Goal: Check status: Check status

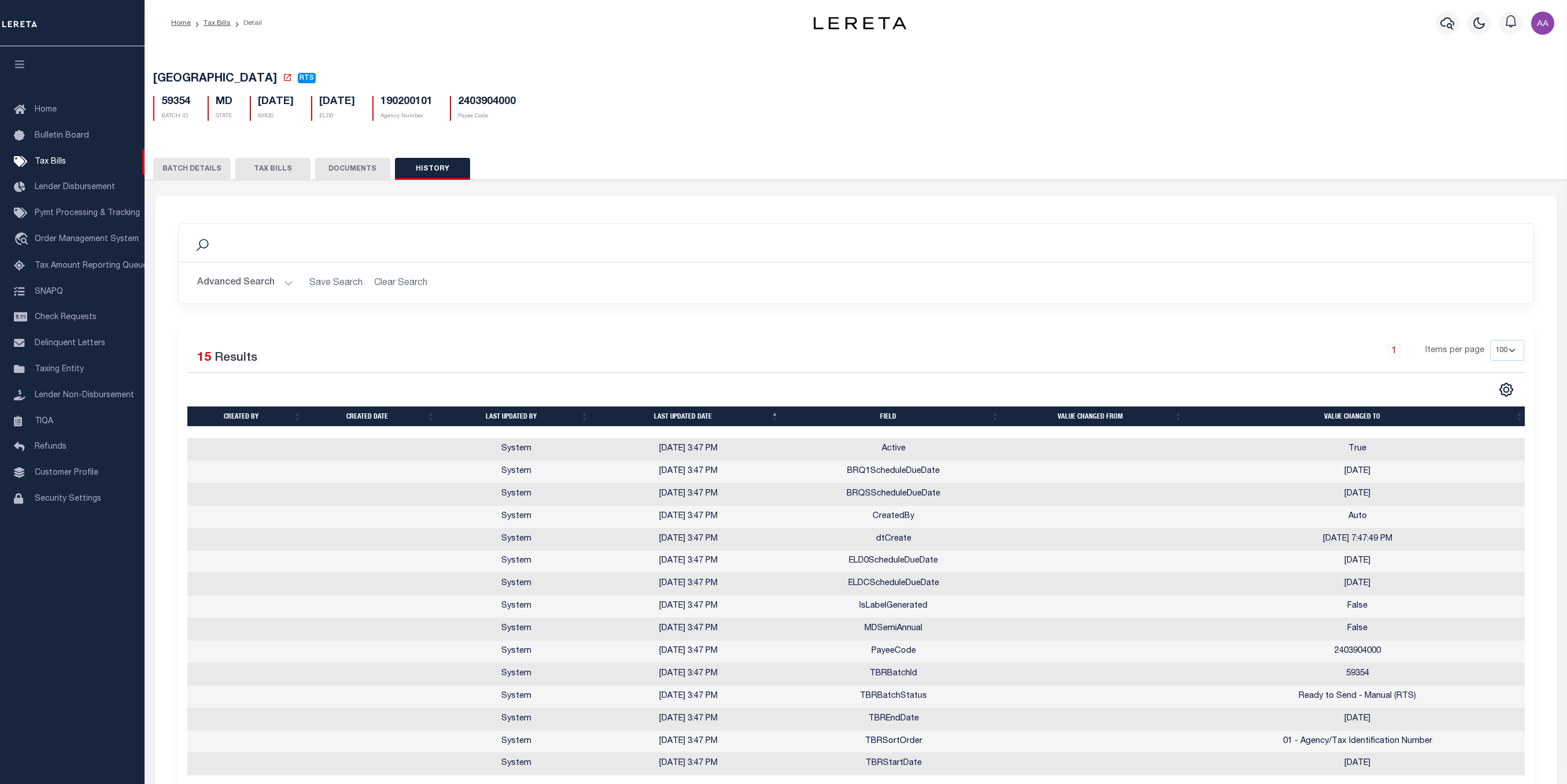
select select "100"
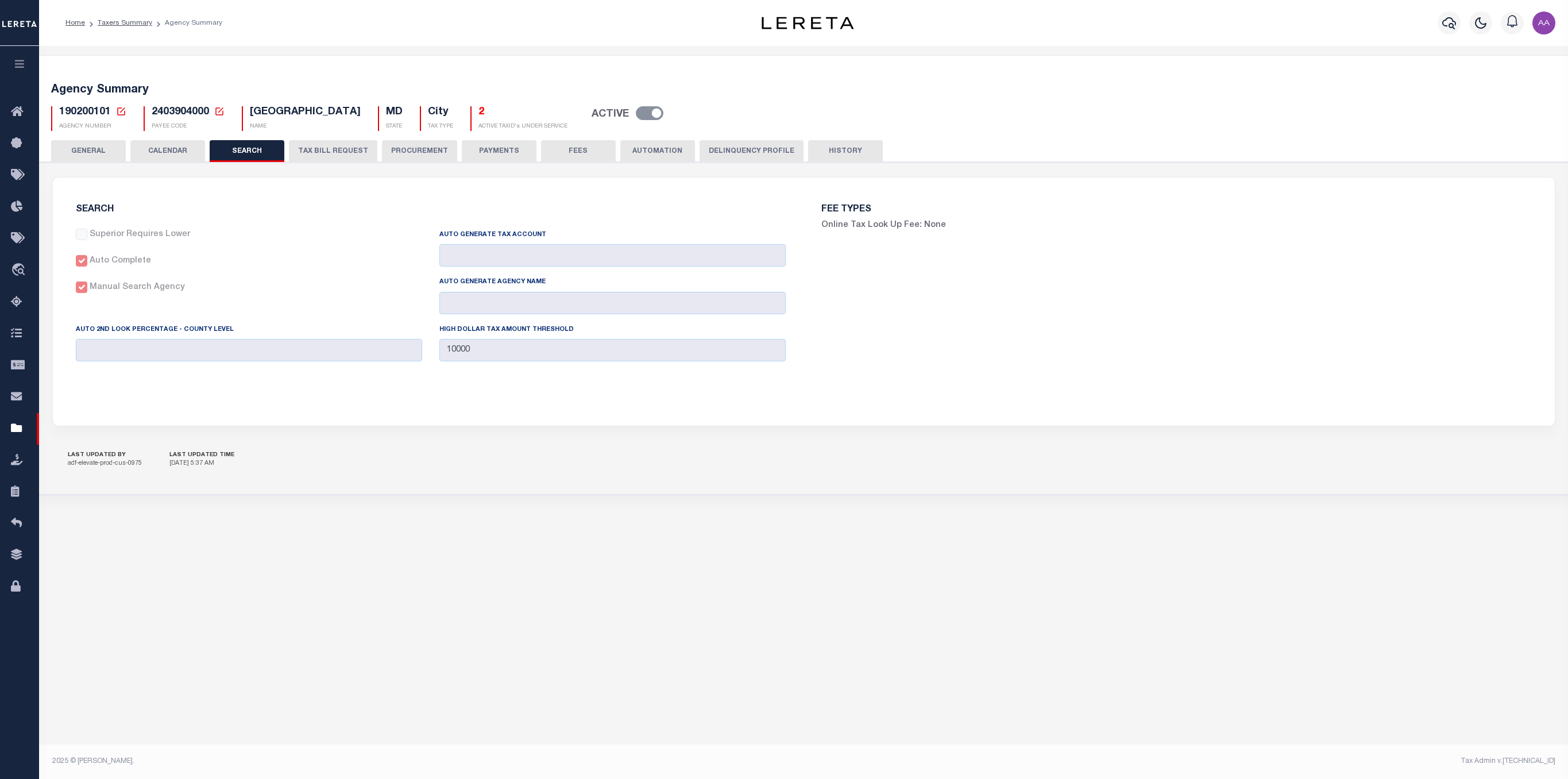
select select
click at [66, 149] on button "GENERAL" at bounding box center [88, 151] width 75 height 22
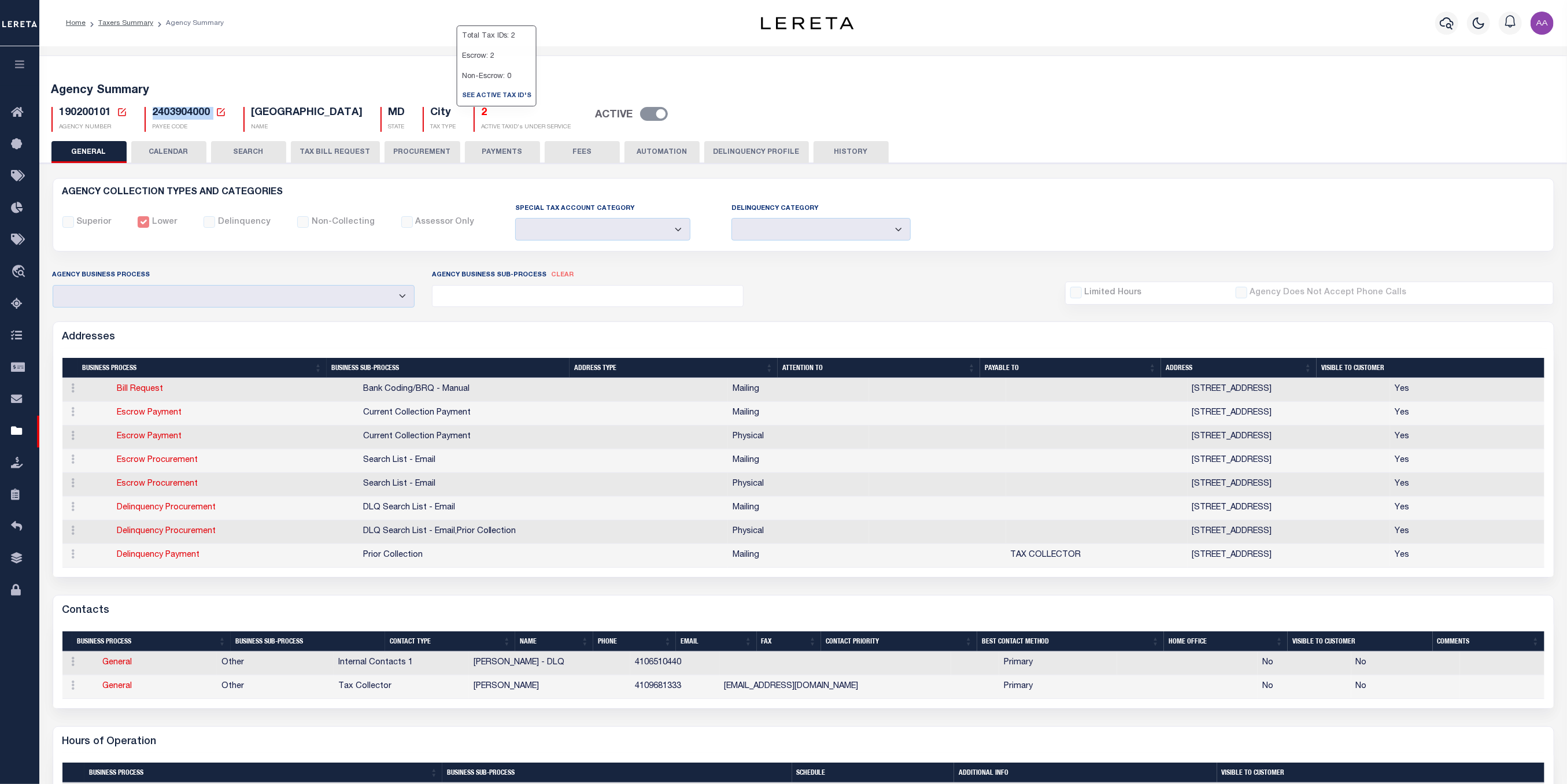
click at [877, 96] on h5 "Agency Summary" at bounding box center [803, 91] width 1504 height 14
click at [849, 149] on button "HISTORY" at bounding box center [851, 152] width 75 height 22
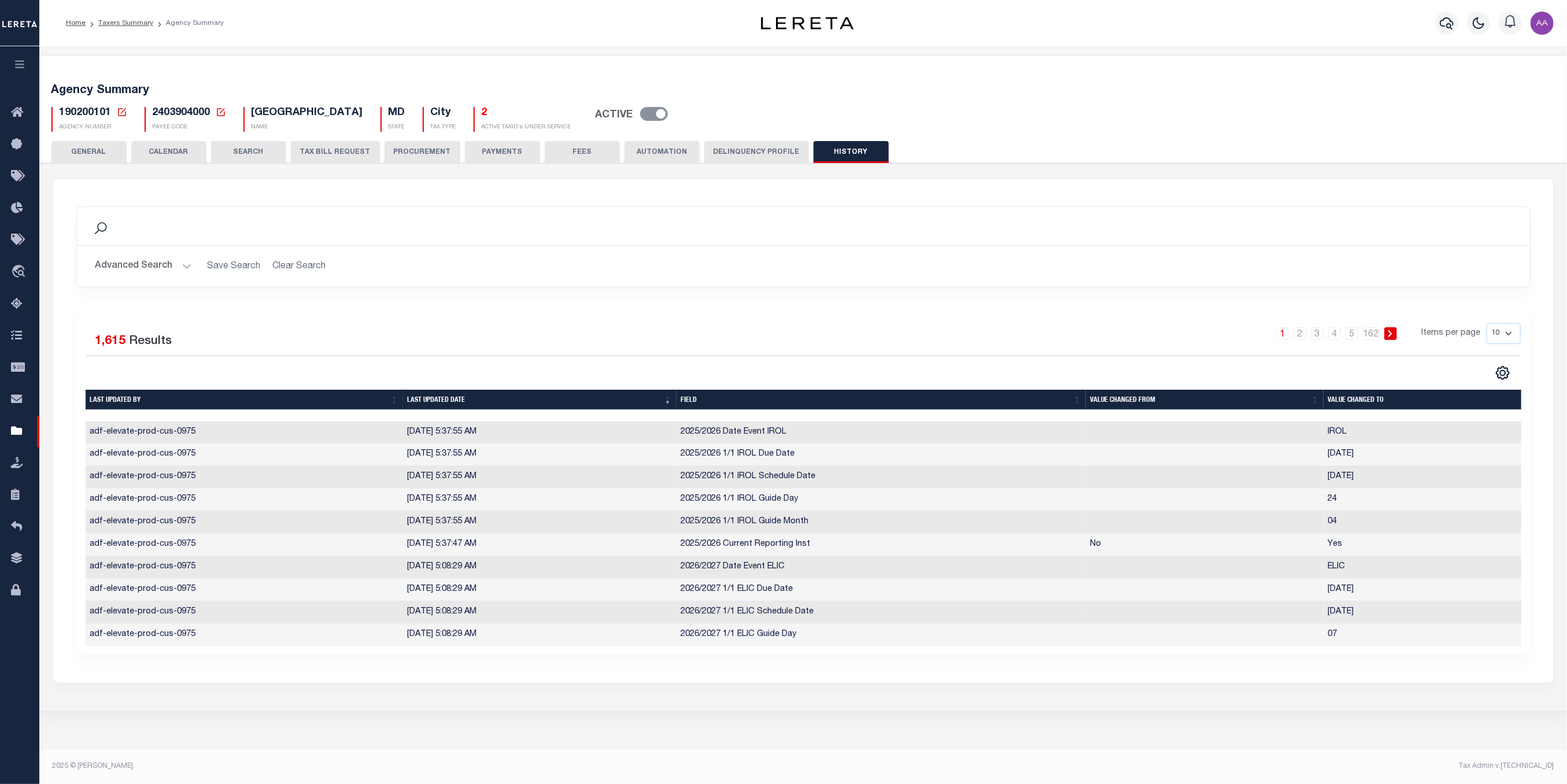
drag, startPoint x: 1496, startPoint y: 333, endPoint x: 1491, endPoint y: 336, distance: 5.8
click at [1496, 333] on select "10 25 50 100" at bounding box center [1504, 333] width 34 height 21
select select "100"
click at [1487, 323] on select "10 25 50 100" at bounding box center [1504, 333] width 34 height 21
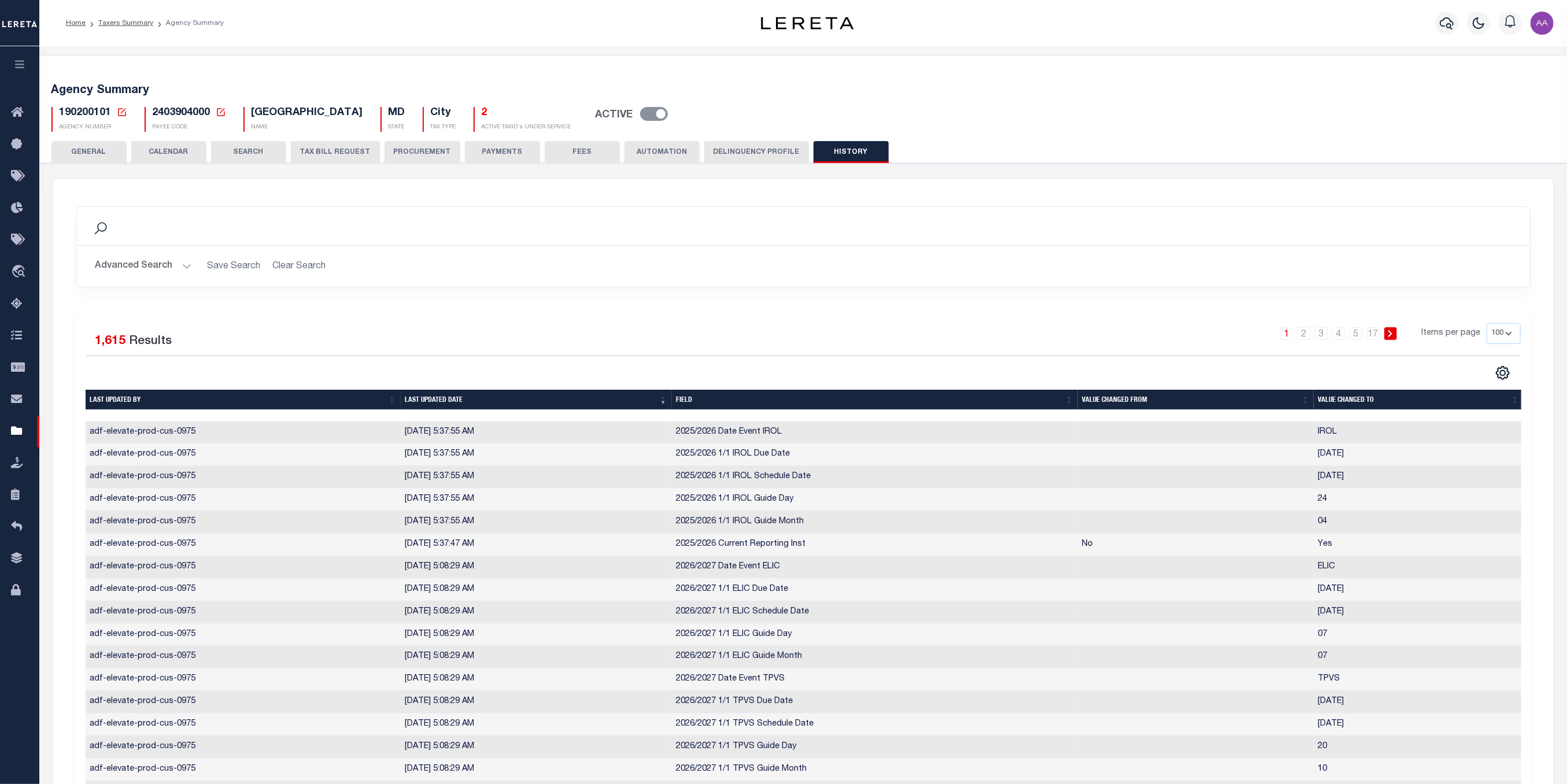
click at [422, 401] on th "Last updated date" at bounding box center [536, 399] width 271 height 20
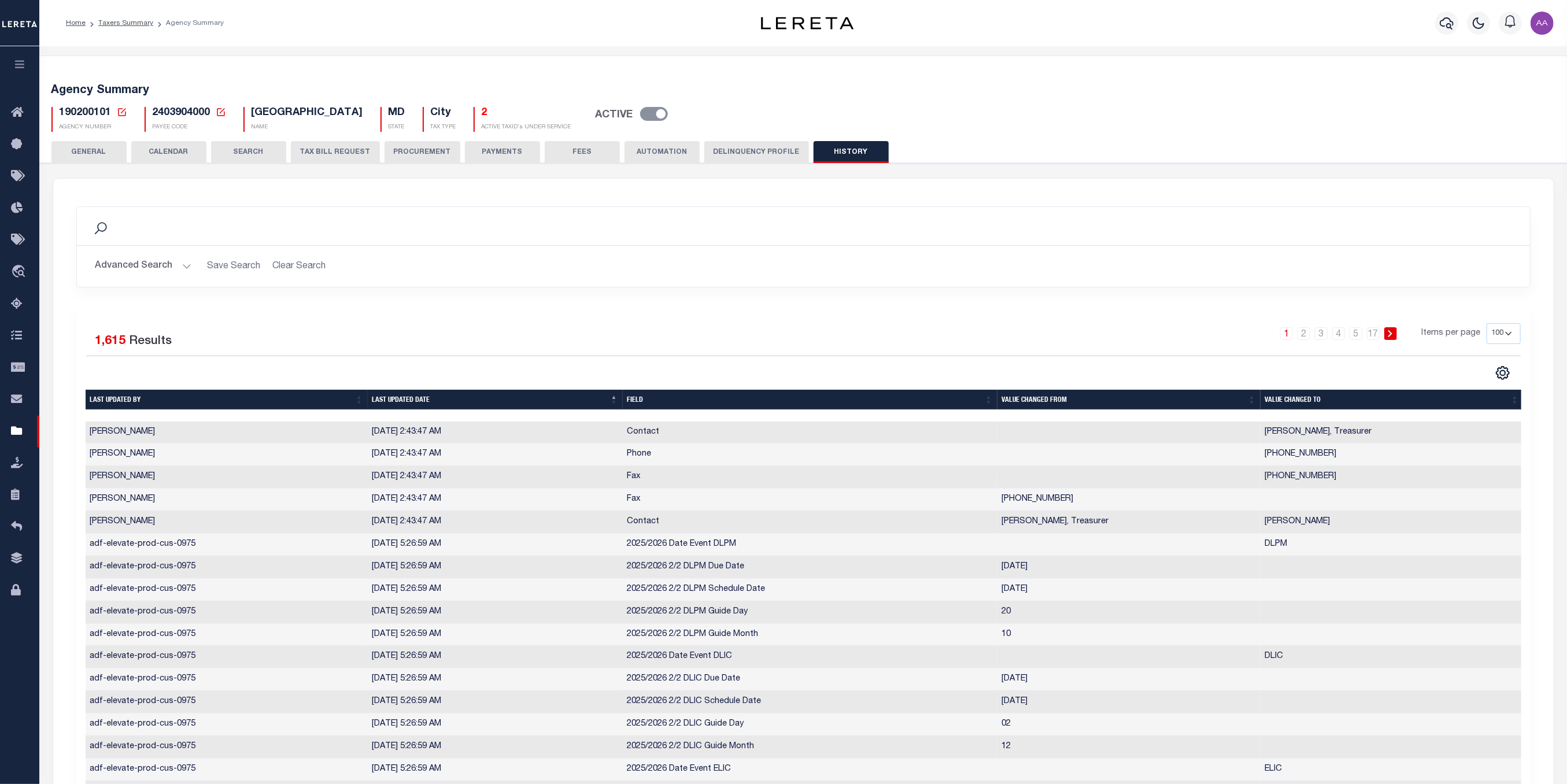
click at [422, 401] on th "Last updated date" at bounding box center [495, 399] width 255 height 20
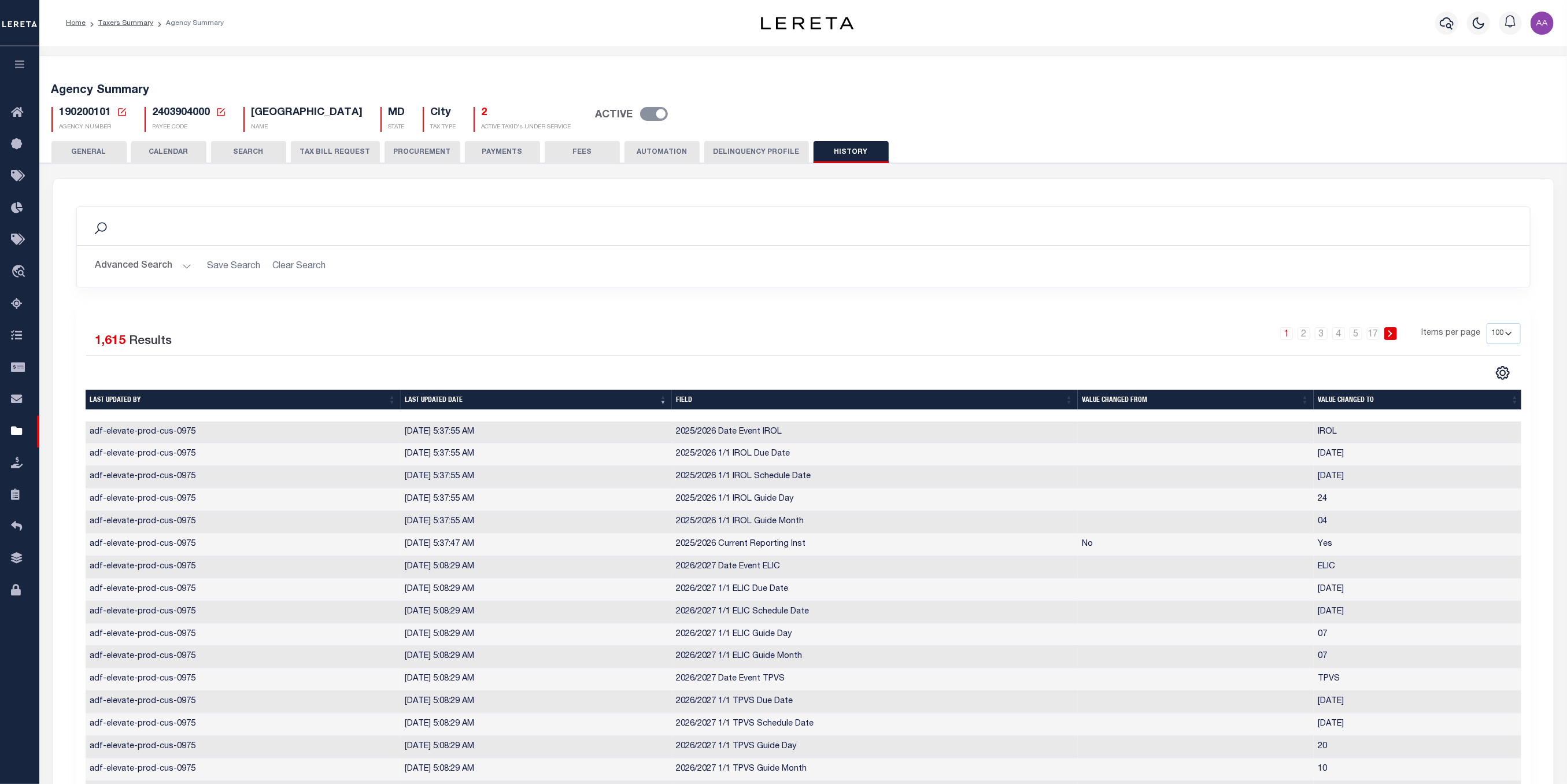
click at [169, 159] on button "CALENDAR" at bounding box center [169, 152] width 75 height 22
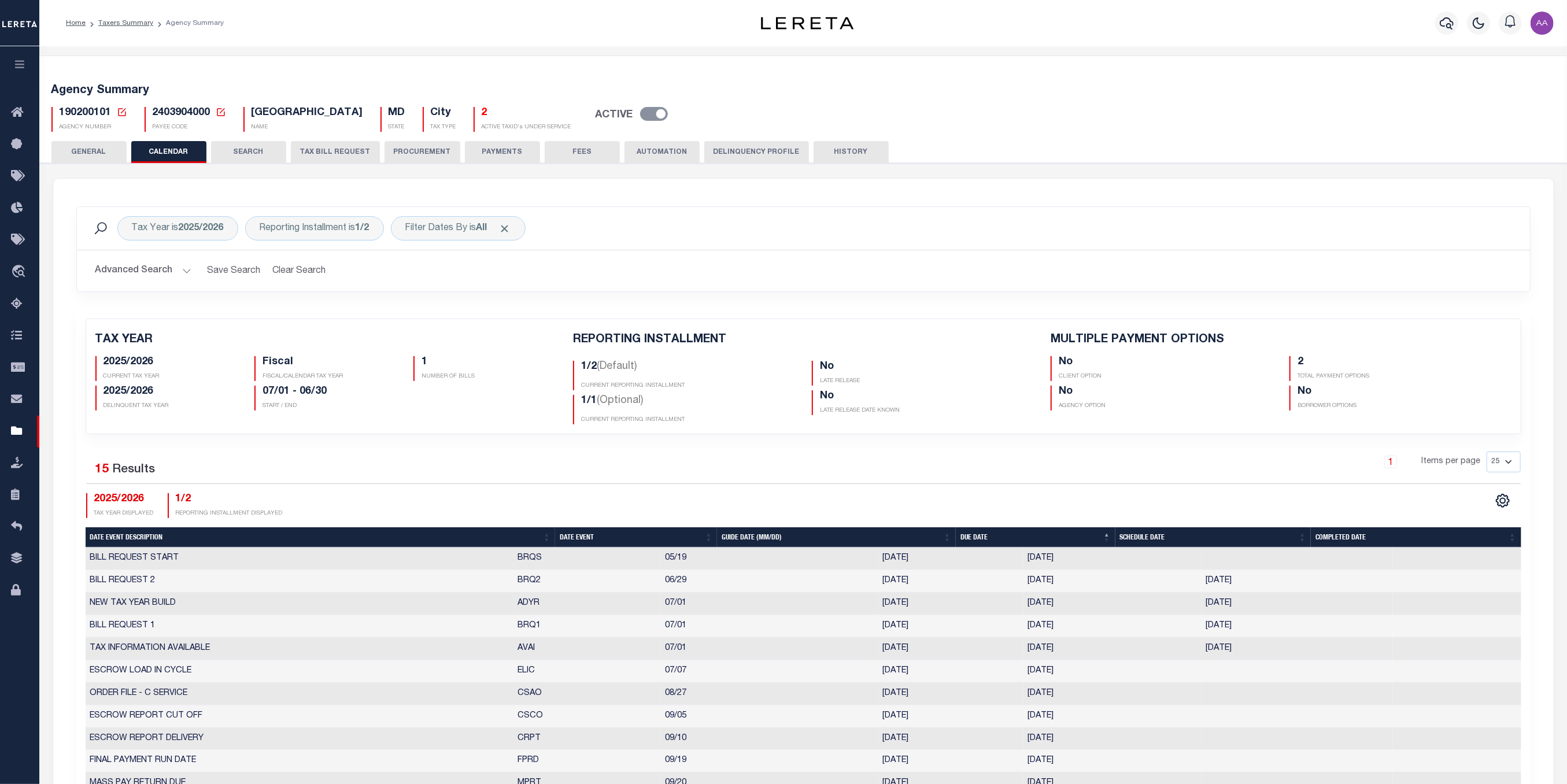
scroll to position [231, 0]
